Goal: Task Accomplishment & Management: Manage account settings

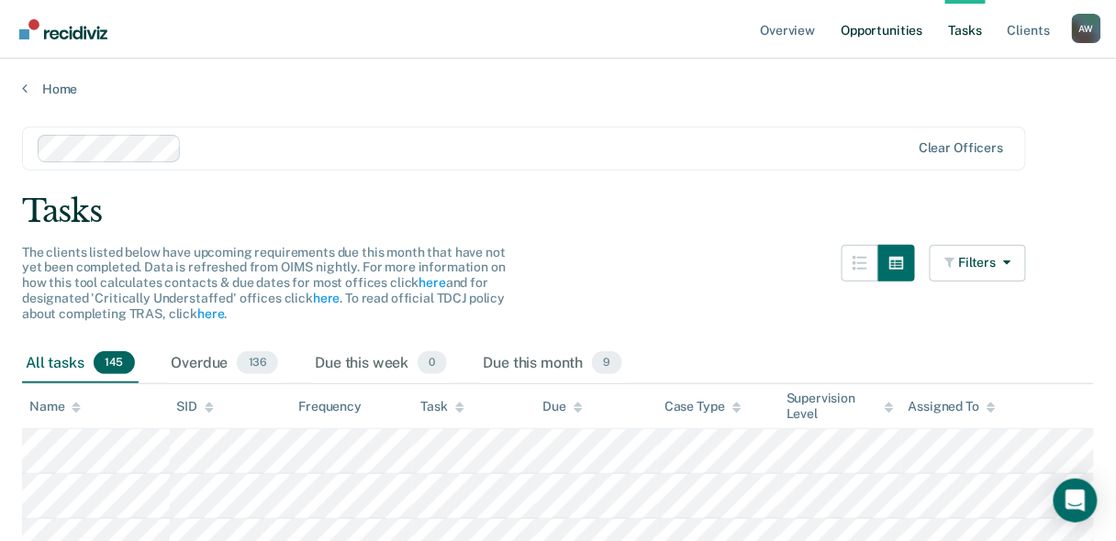
click at [859, 28] on link "Opportunities" at bounding box center [881, 29] width 89 height 59
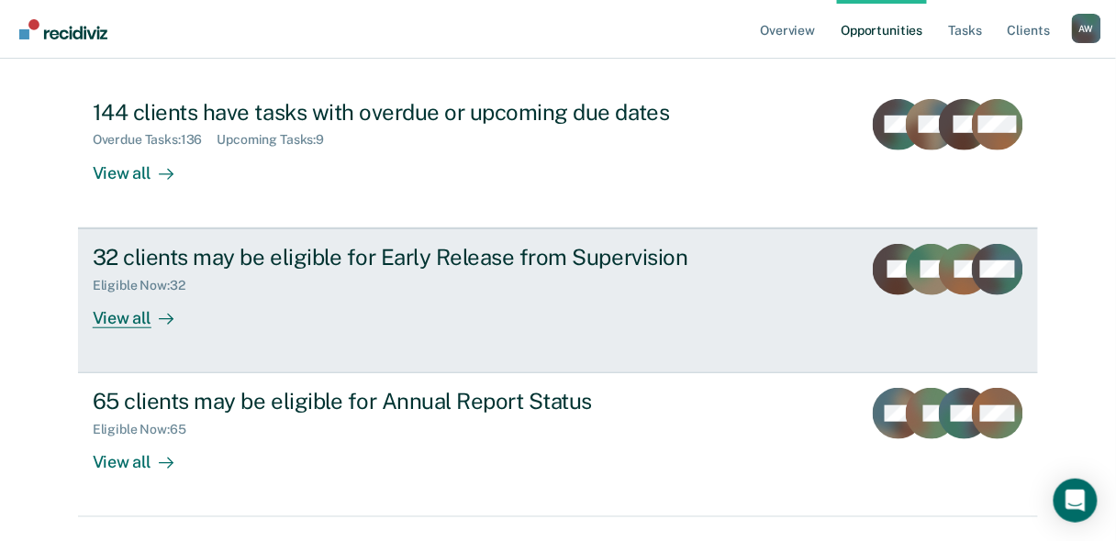
scroll to position [163, 0]
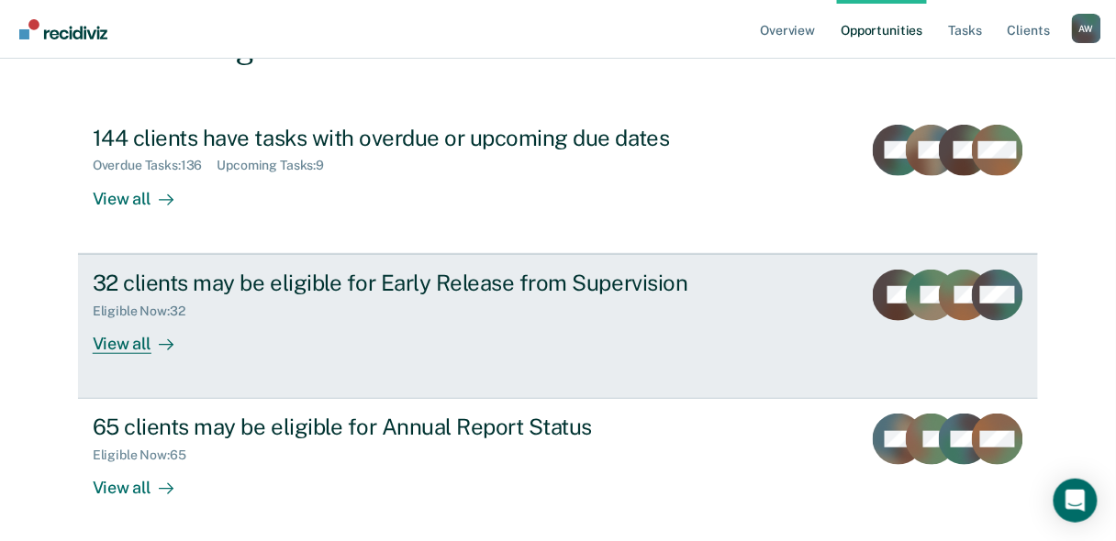
click at [117, 348] on div "View all" at bounding box center [144, 336] width 103 height 36
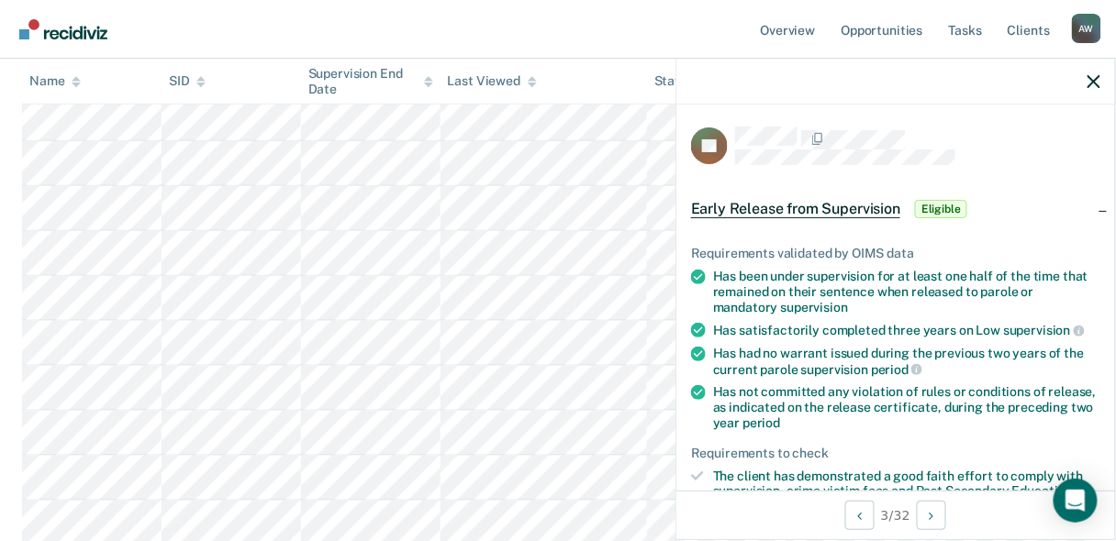
click at [942, 210] on span "Eligible" at bounding box center [941, 209] width 52 height 18
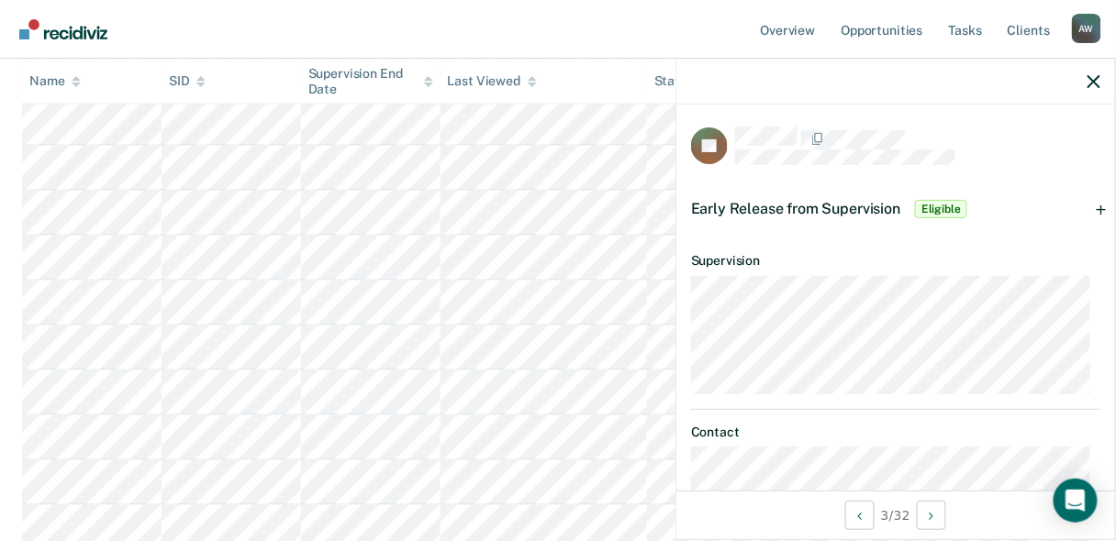
click at [1096, 89] on div at bounding box center [895, 82] width 439 height 46
click at [1095, 82] on icon "button" at bounding box center [1093, 81] width 13 height 13
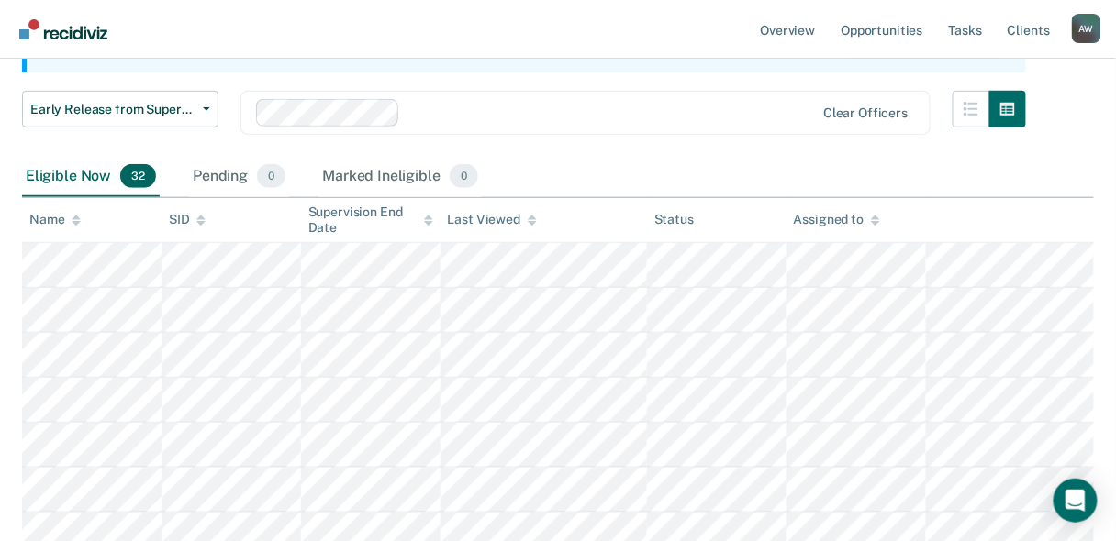
scroll to position [294, 0]
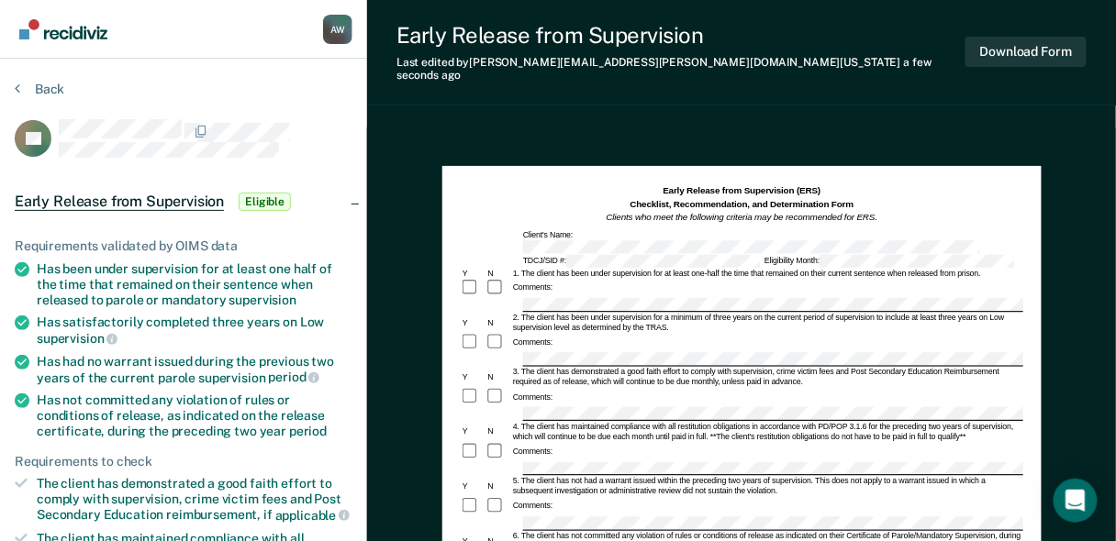
click at [561, 278] on div "Comments:" at bounding box center [741, 287] width 562 height 19
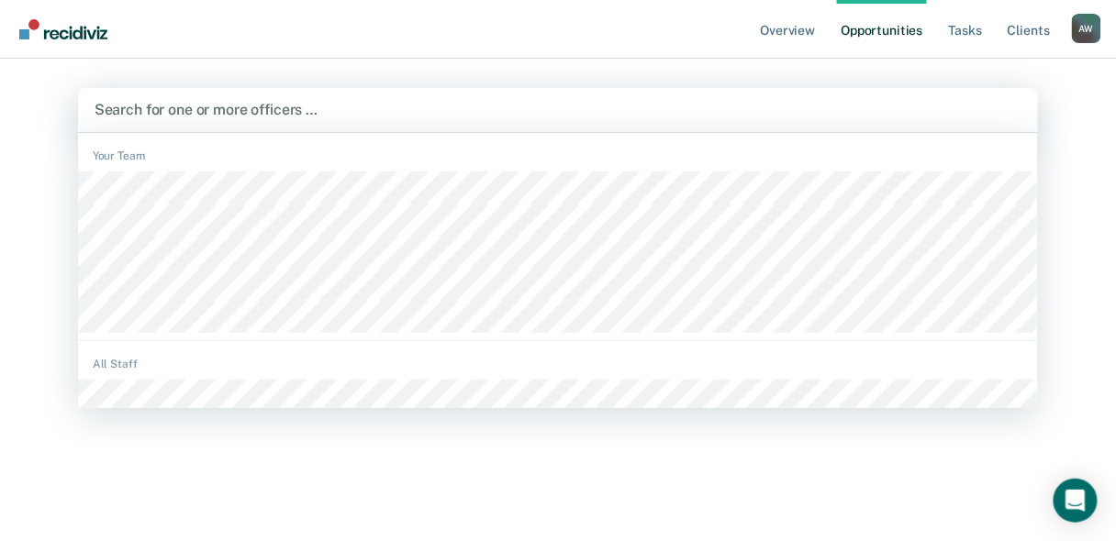
click at [201, 114] on div at bounding box center [557, 109] width 927 height 21
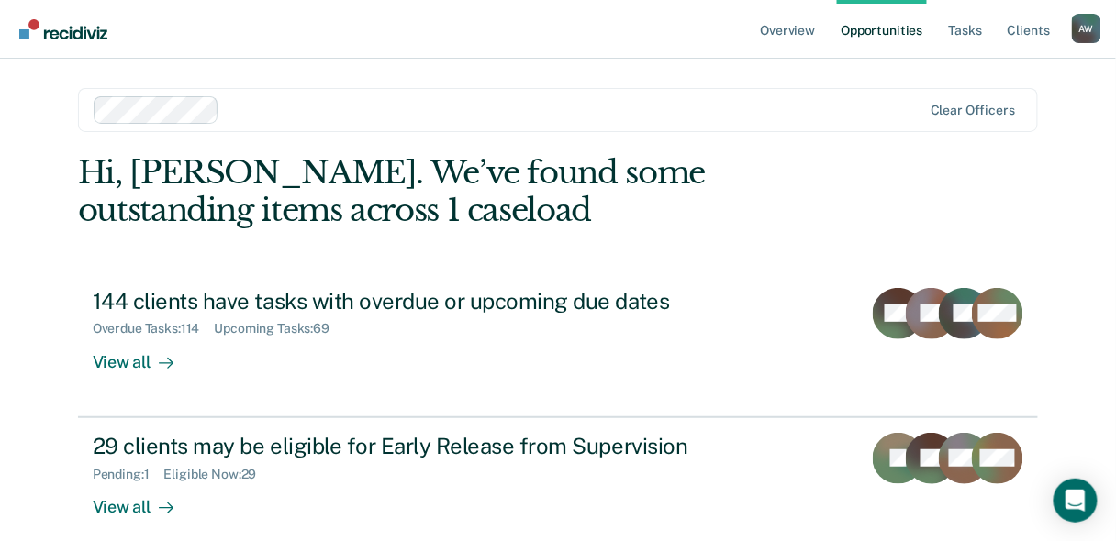
click at [886, 31] on link "Opportunities" at bounding box center [881, 29] width 89 height 59
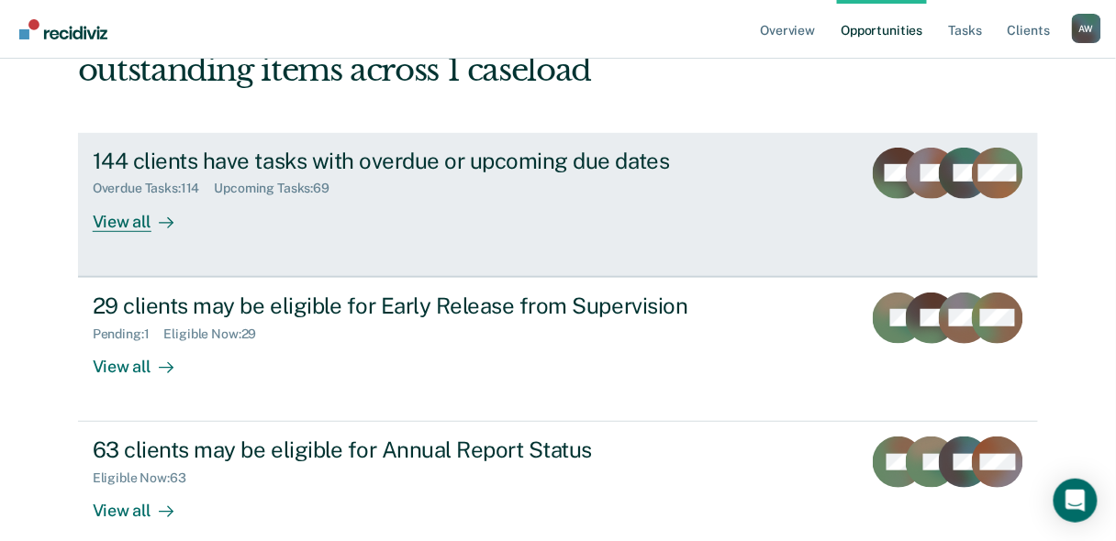
scroll to position [220, 0]
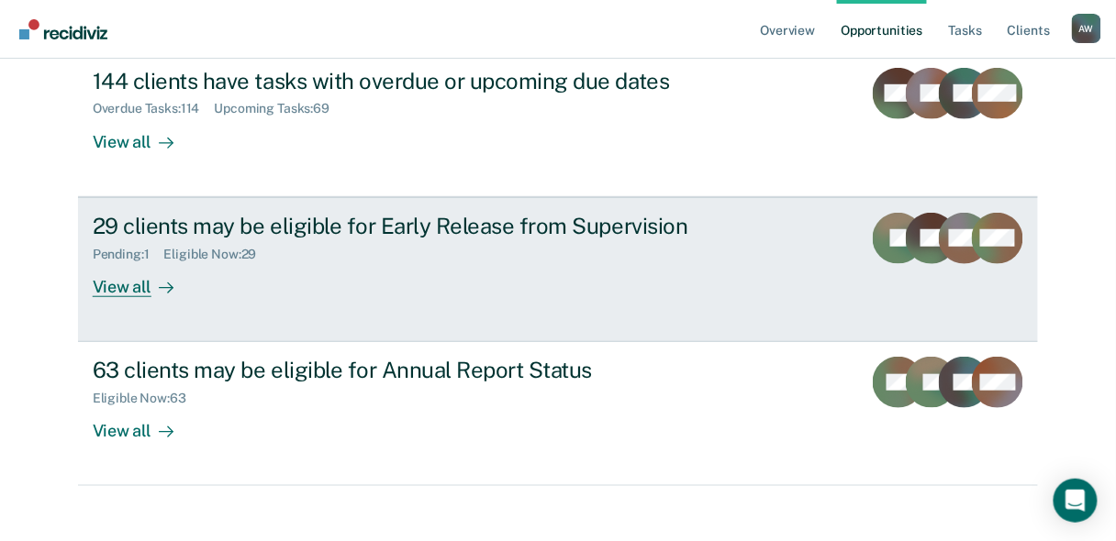
click at [128, 283] on div "View all" at bounding box center [144, 279] width 103 height 36
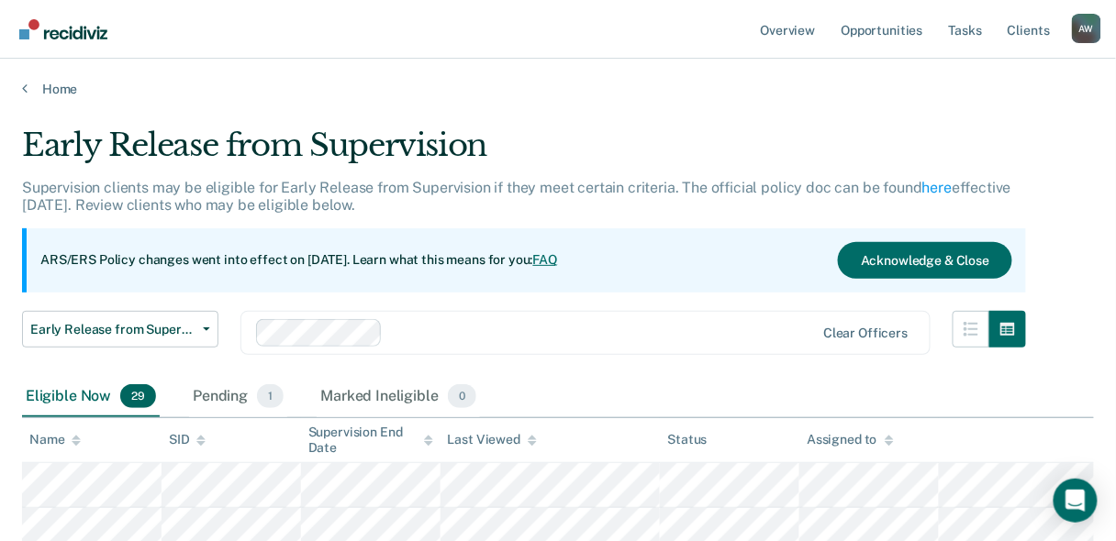
click at [559, 257] on link "FAQ" at bounding box center [546, 259] width 26 height 15
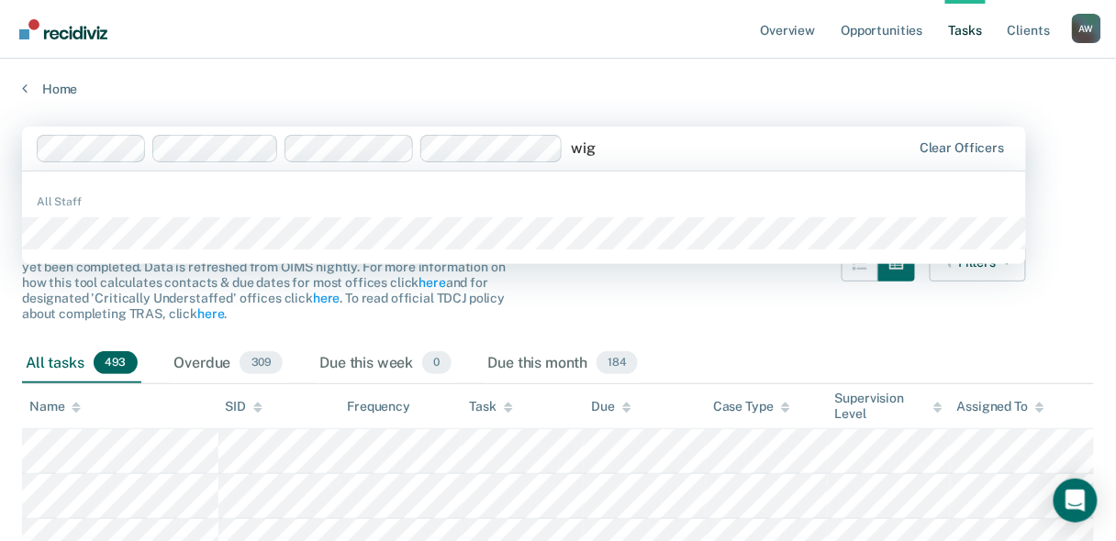
type input "wigf"
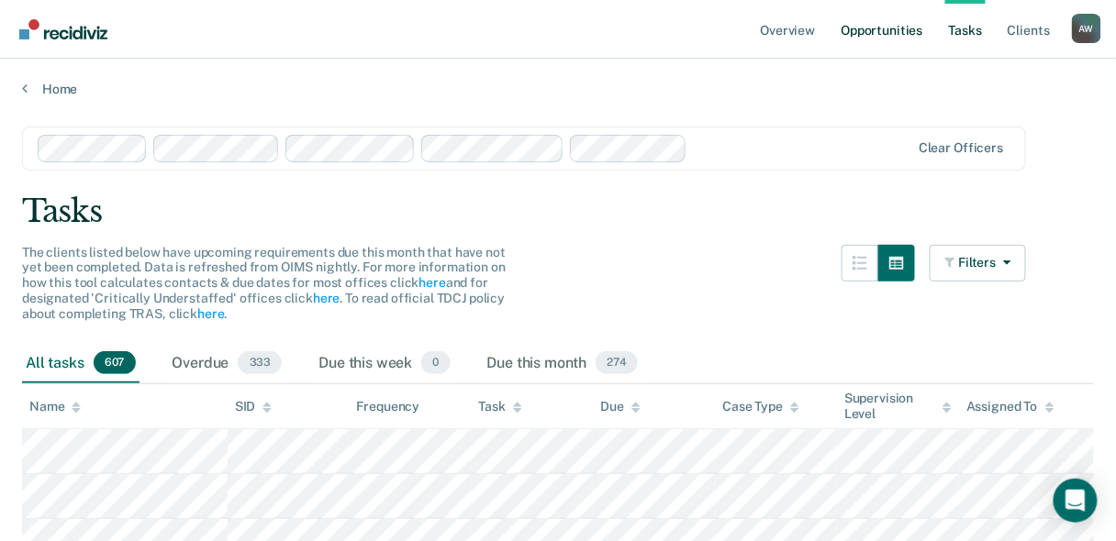
click at [884, 18] on link "Opportunities" at bounding box center [881, 29] width 89 height 59
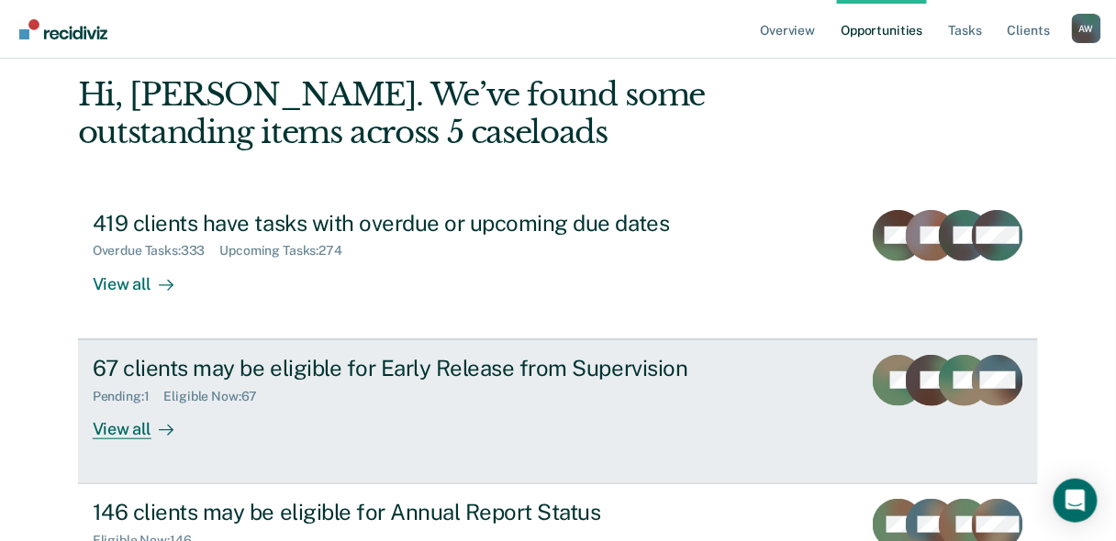
scroll to position [220, 0]
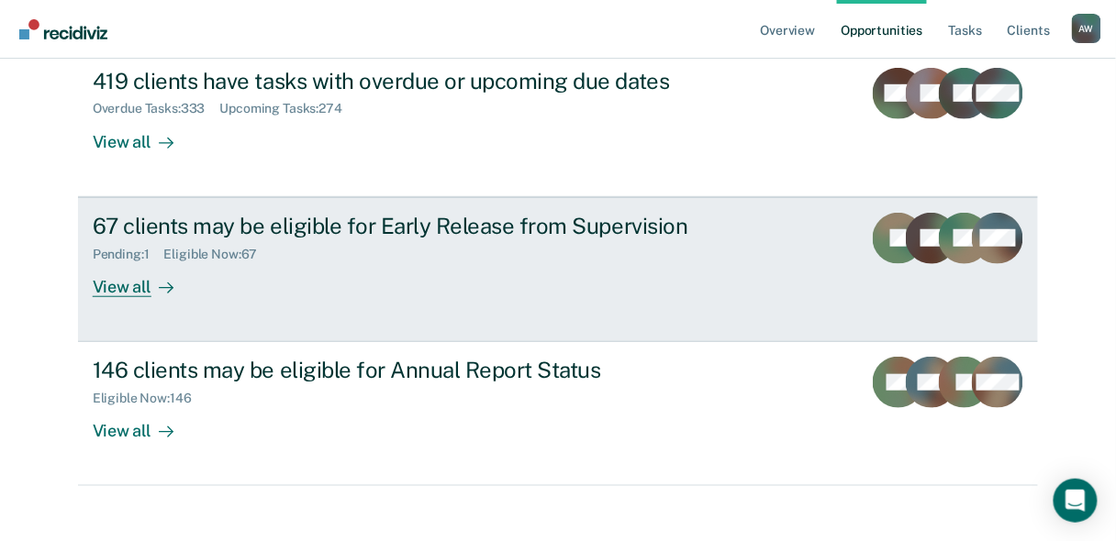
click at [104, 287] on div "View all" at bounding box center [144, 279] width 103 height 36
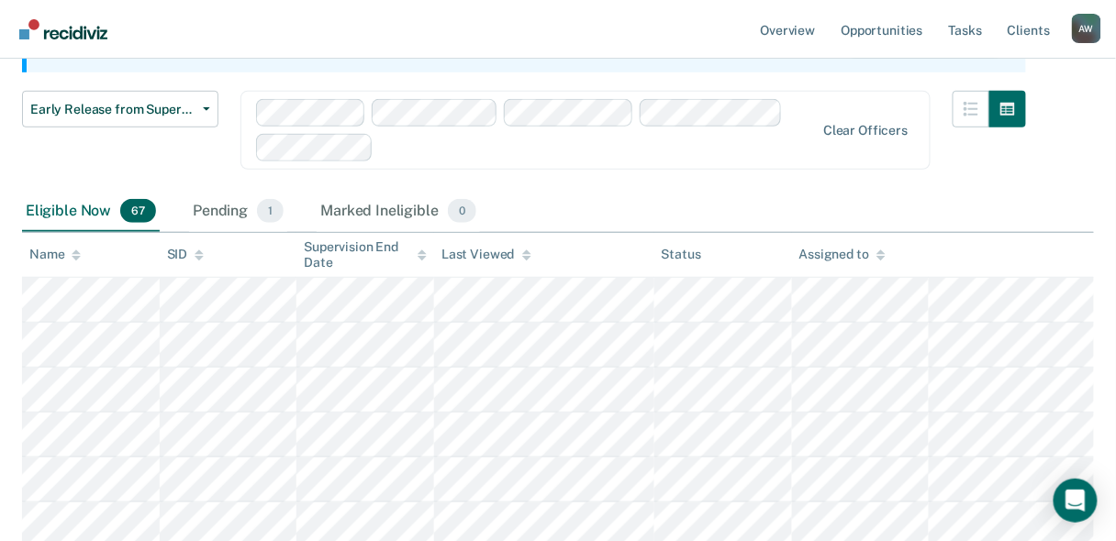
scroll to position [367, 0]
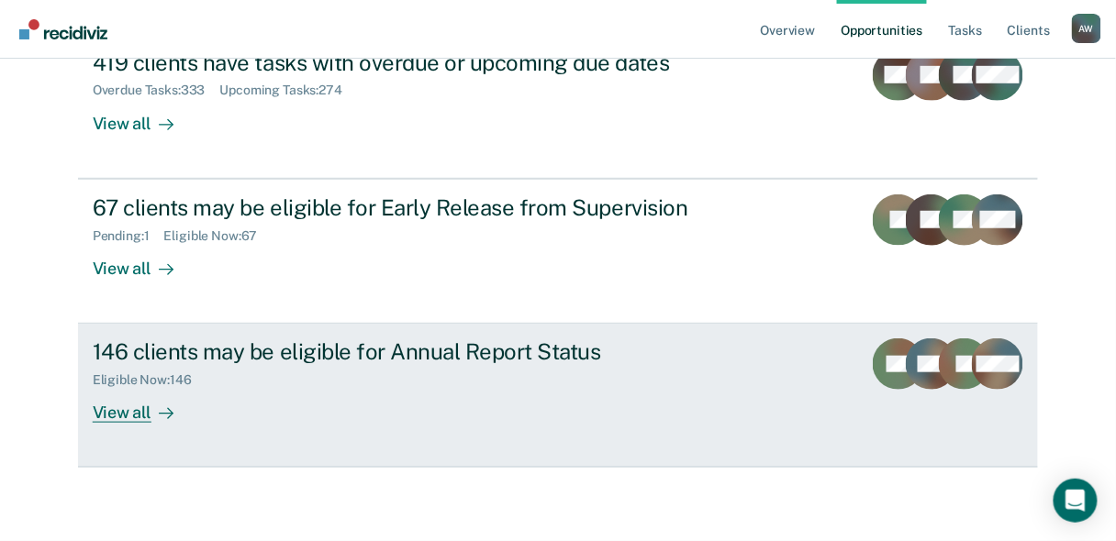
scroll to position [220, 0]
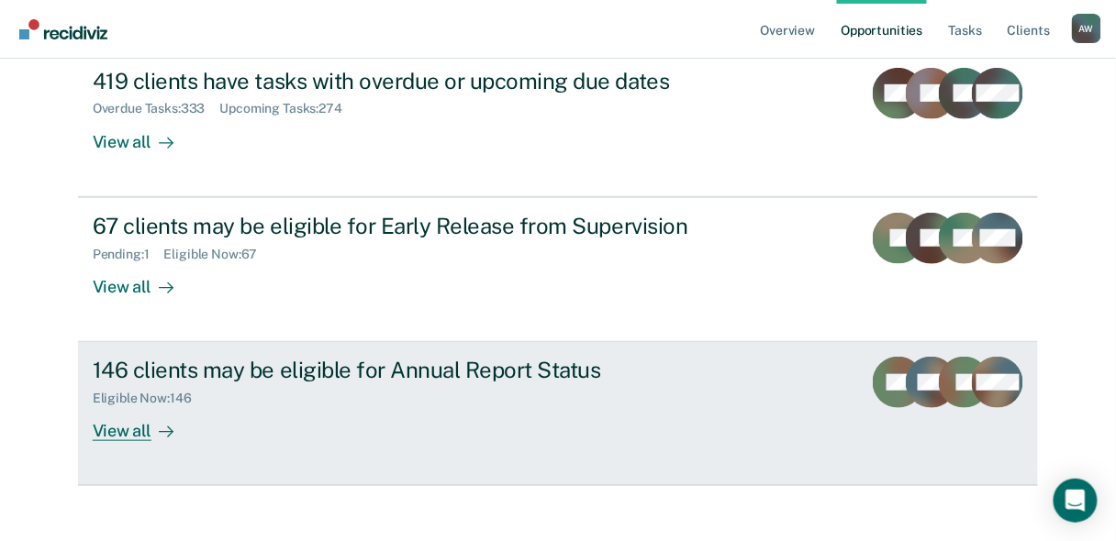
click at [469, 375] on div "146 clients may be eligible for Annual Report Status" at bounding box center [415, 370] width 644 height 27
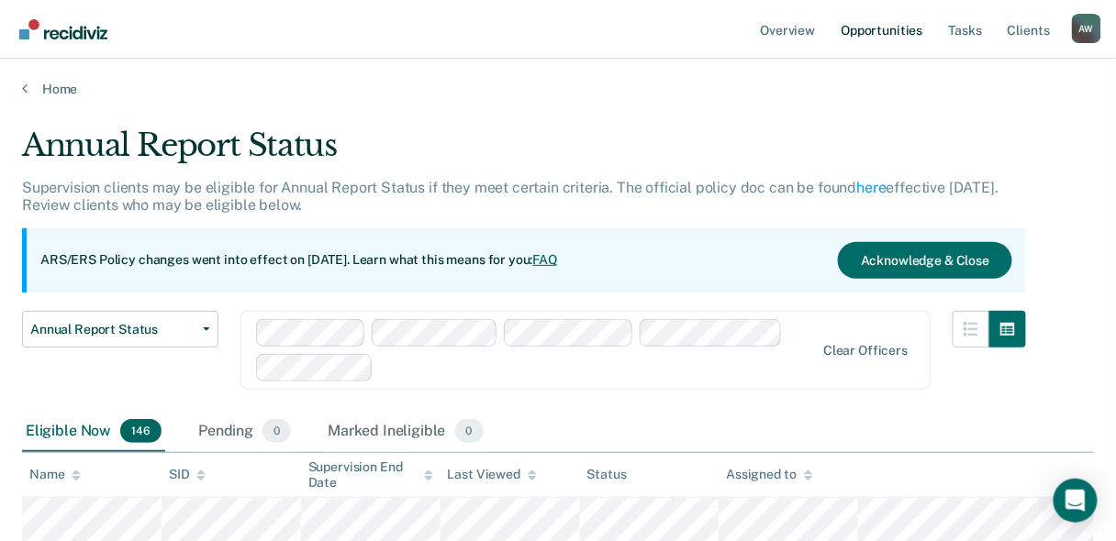
click at [894, 25] on link "Opportunities" at bounding box center [881, 29] width 89 height 59
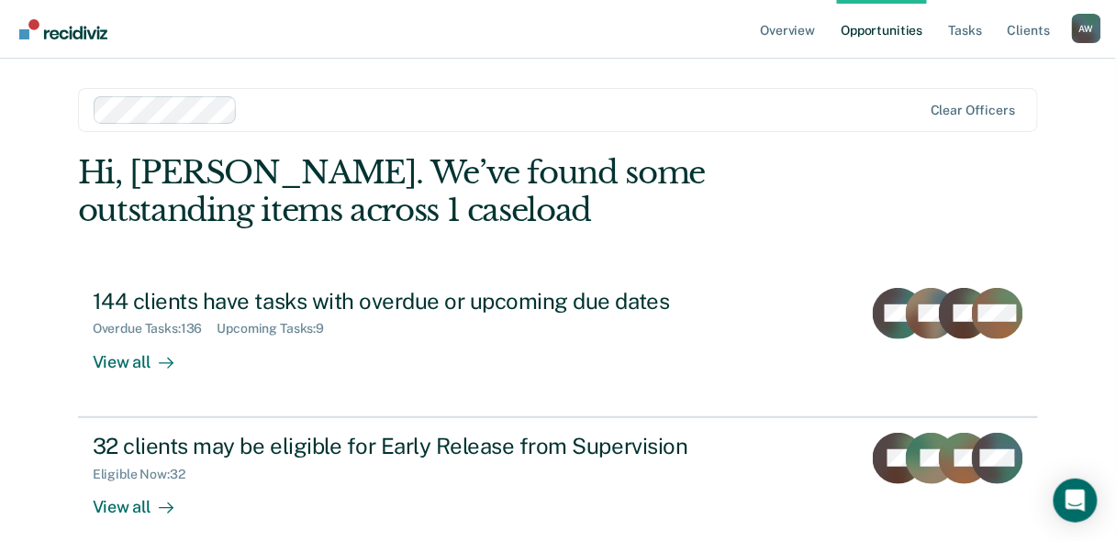
click at [858, 28] on link "Opportunities" at bounding box center [881, 29] width 89 height 59
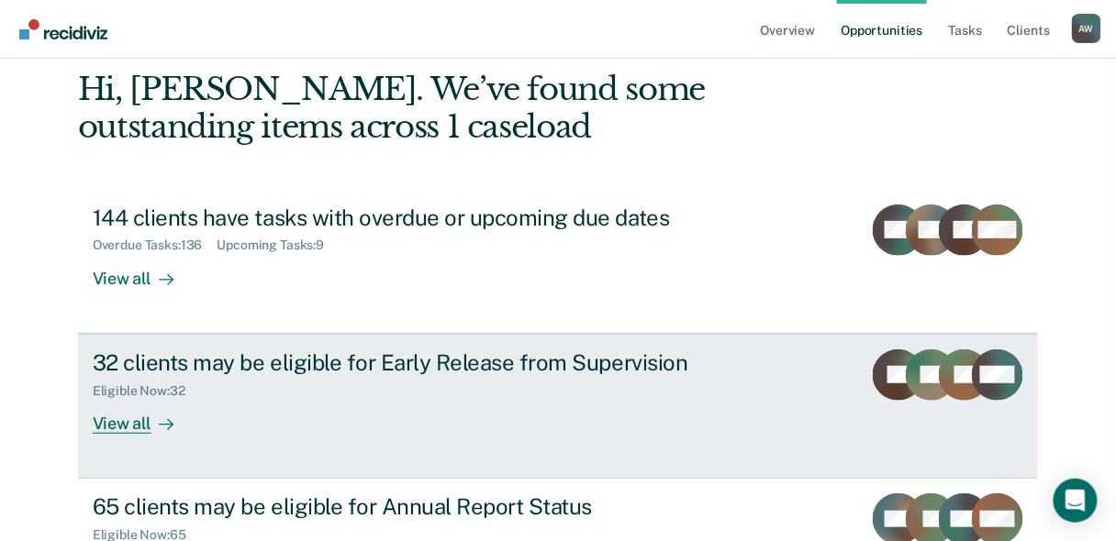
scroll to position [147, 0]
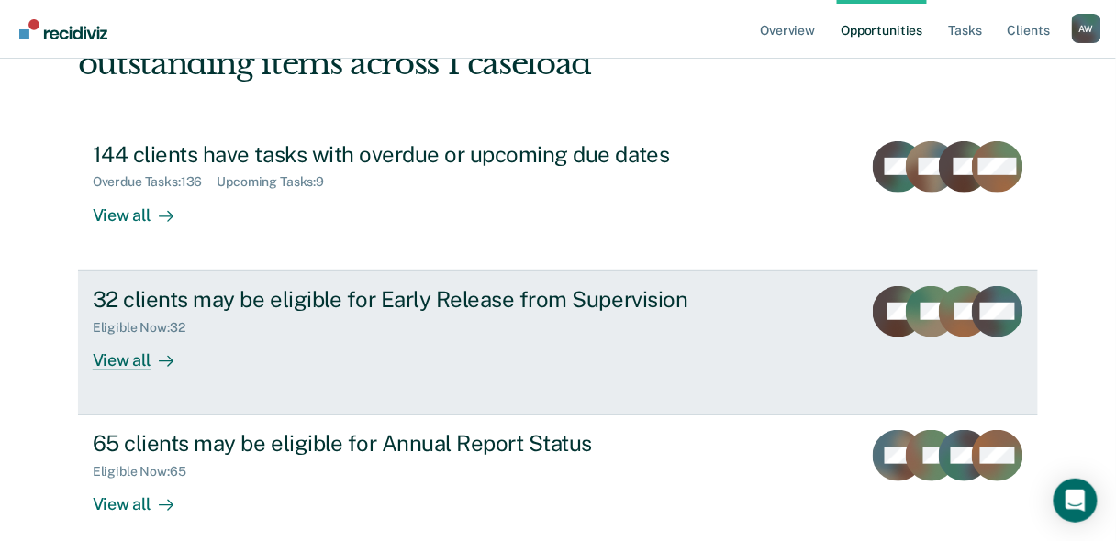
click at [182, 334] on div "Eligible Now : 32" at bounding box center [146, 328] width 107 height 16
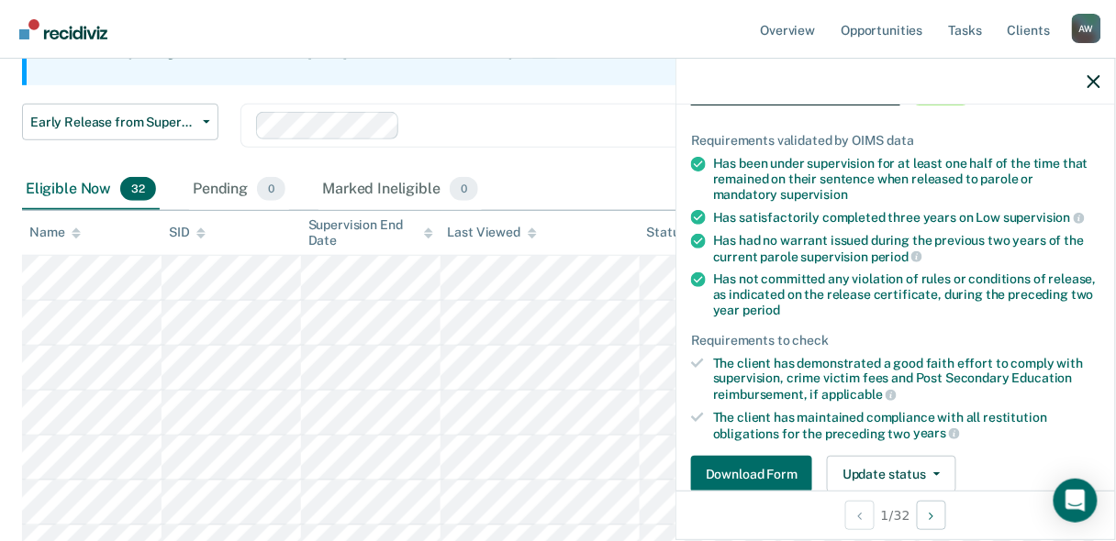
scroll to position [120, 0]
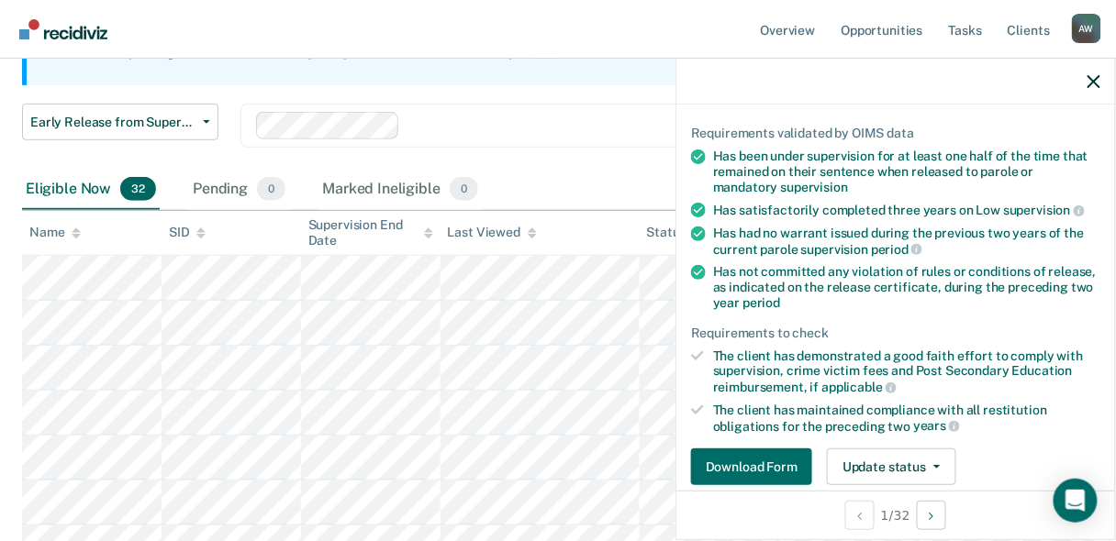
click at [1102, 83] on div at bounding box center [895, 82] width 439 height 46
click at [1090, 86] on icon "button" at bounding box center [1093, 81] width 13 height 13
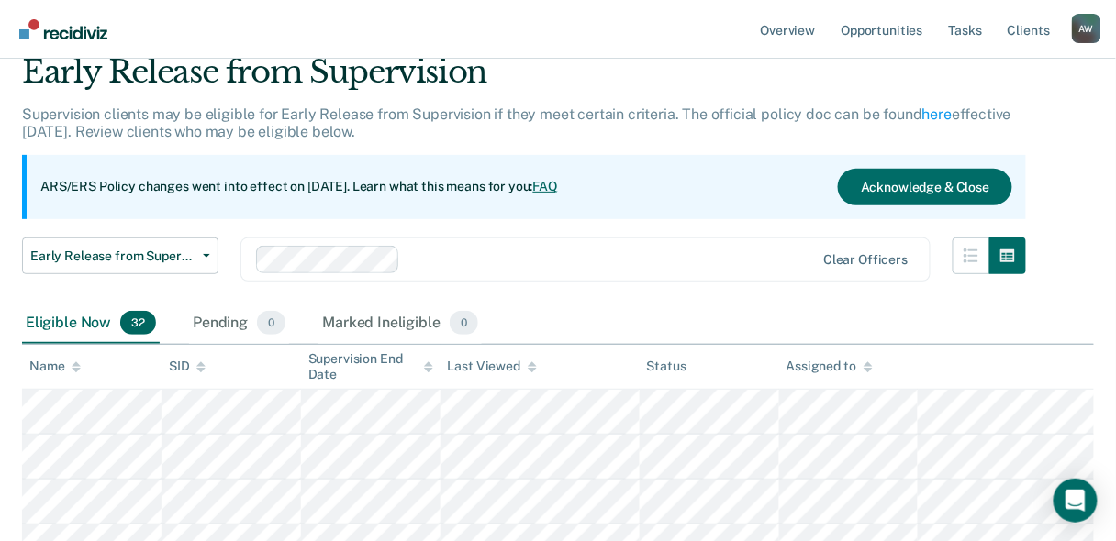
scroll to position [0, 0]
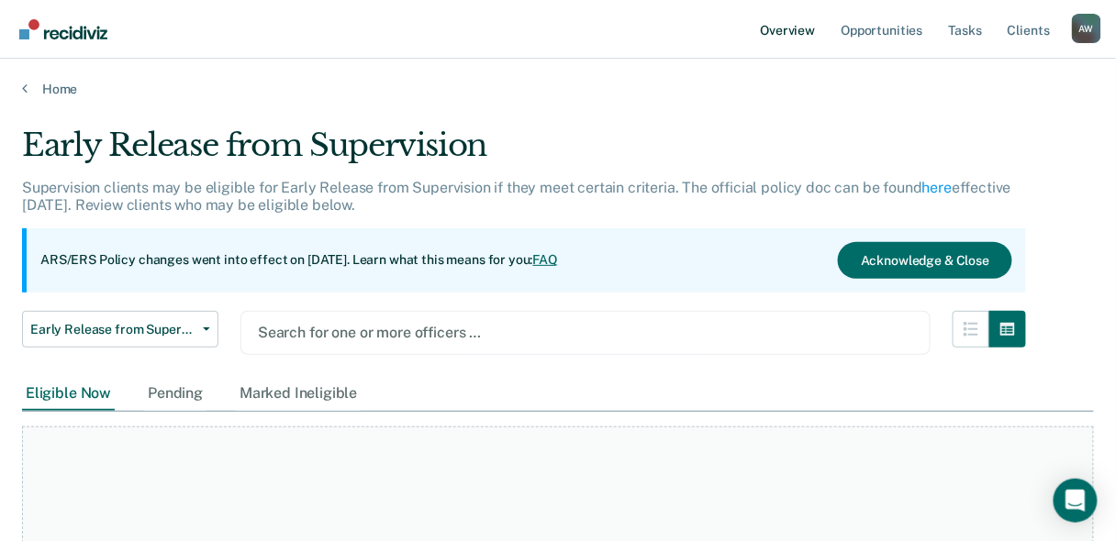
click at [797, 28] on link "Overview" at bounding box center [788, 29] width 62 height 59
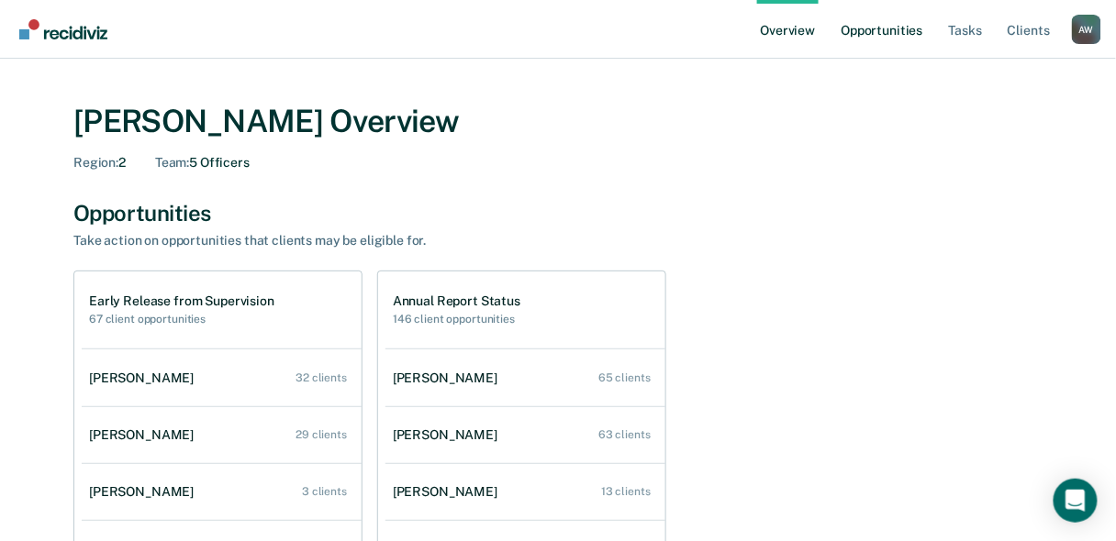
click at [898, 26] on link "Opportunities" at bounding box center [881, 29] width 89 height 59
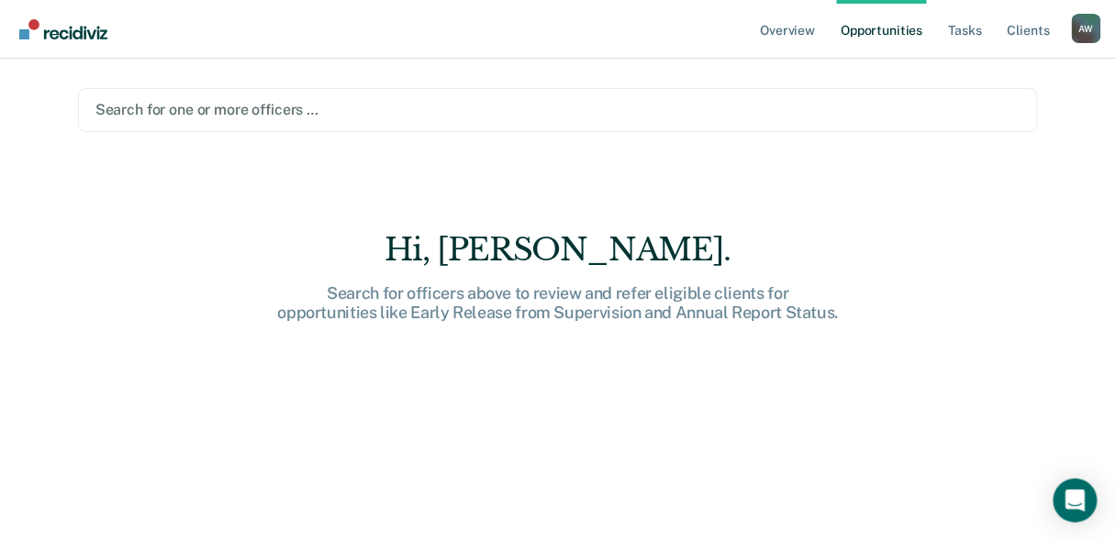
click at [117, 115] on div at bounding box center [557, 109] width 925 height 21
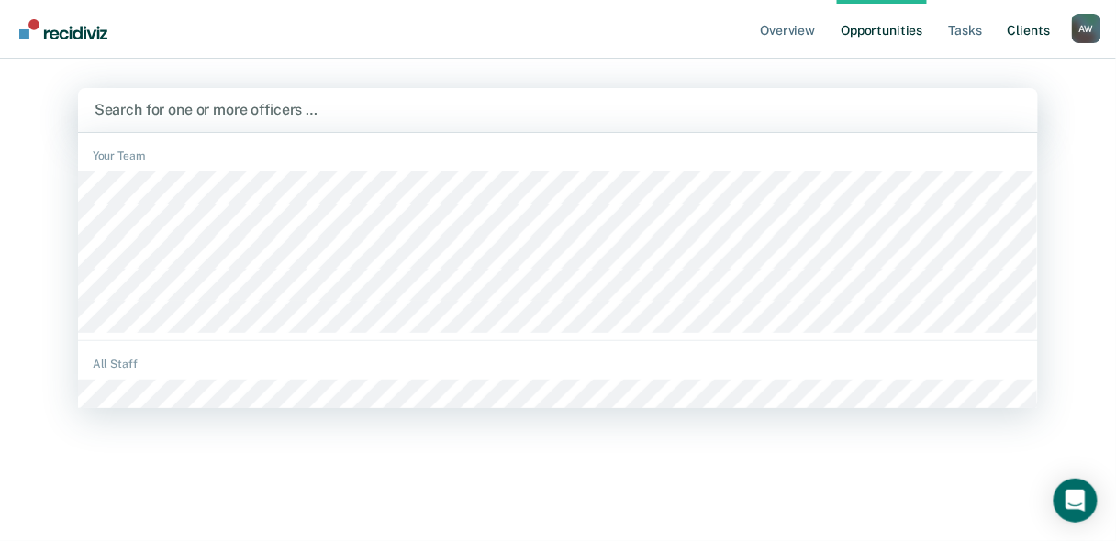
click at [1019, 31] on link "Client s" at bounding box center [1029, 29] width 50 height 59
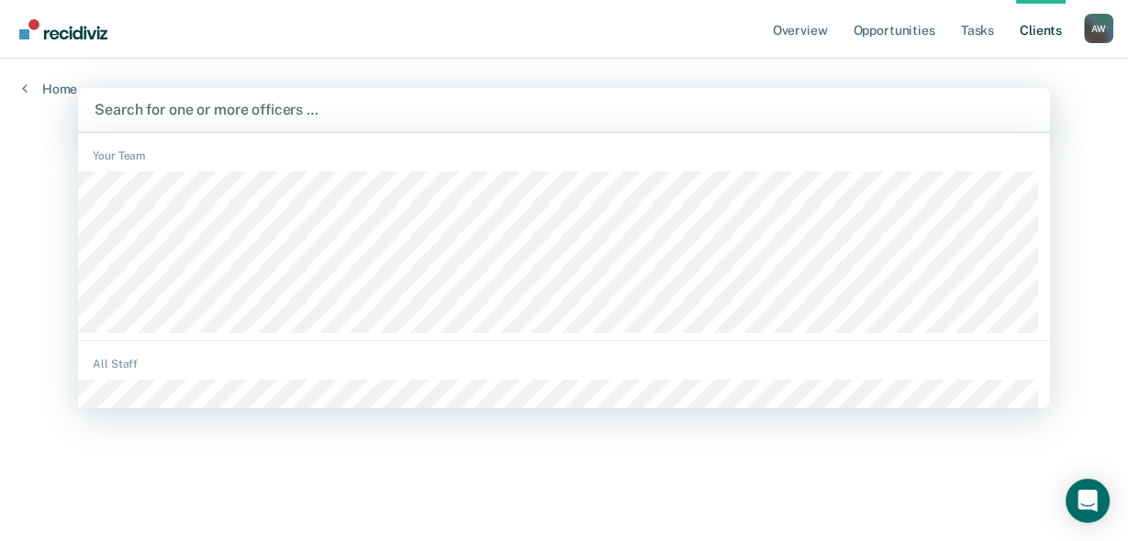
click at [151, 104] on div at bounding box center [563, 109] width 938 height 21
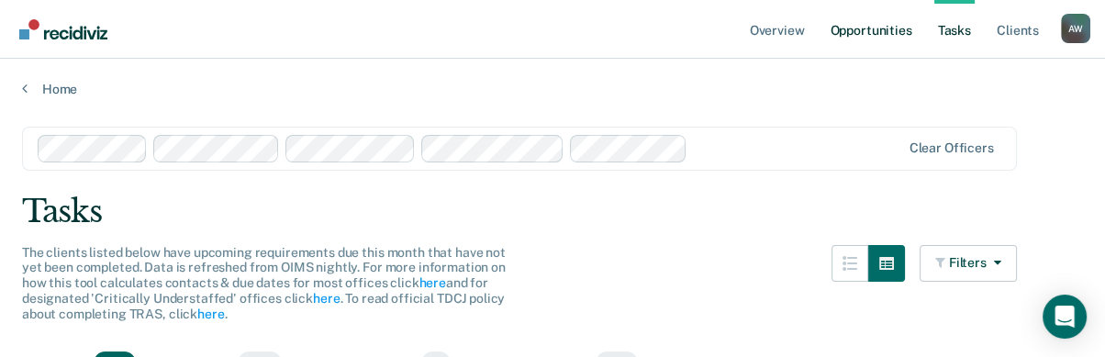
click at [887, 36] on link "Opportunities" at bounding box center [870, 29] width 89 height 59
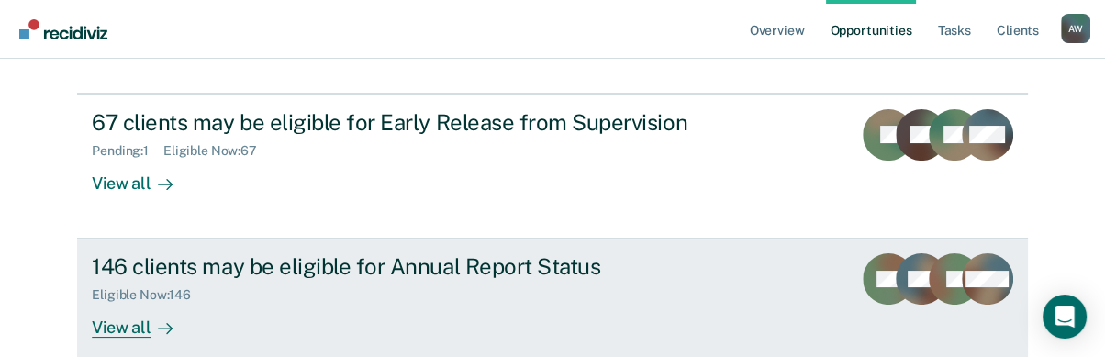
scroll to position [348, 0]
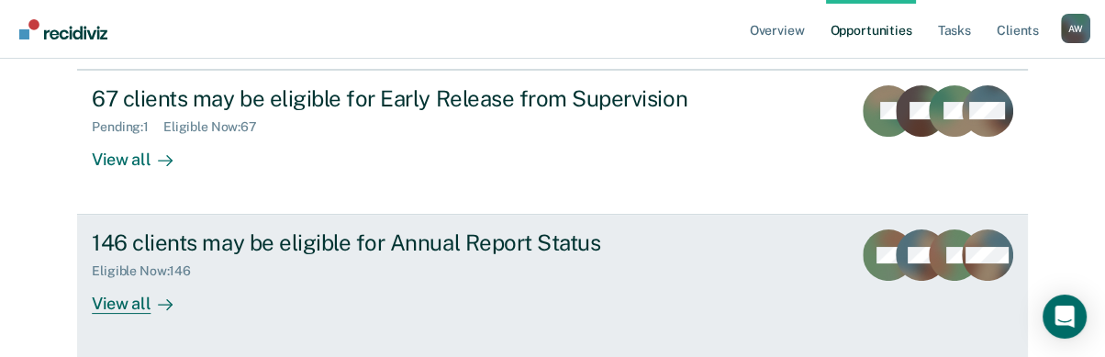
click at [127, 298] on div "View all" at bounding box center [143, 297] width 103 height 36
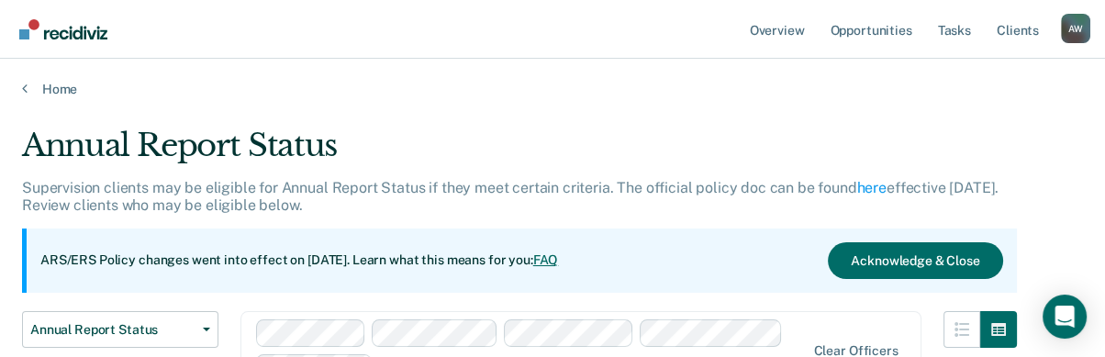
drag, startPoint x: 508, startPoint y: 59, endPoint x: 882, endPoint y: 130, distance: 380.2
click at [882, 130] on div "Annual Report Status" at bounding box center [519, 153] width 995 height 52
